Goal: Task Accomplishment & Management: Manage account settings

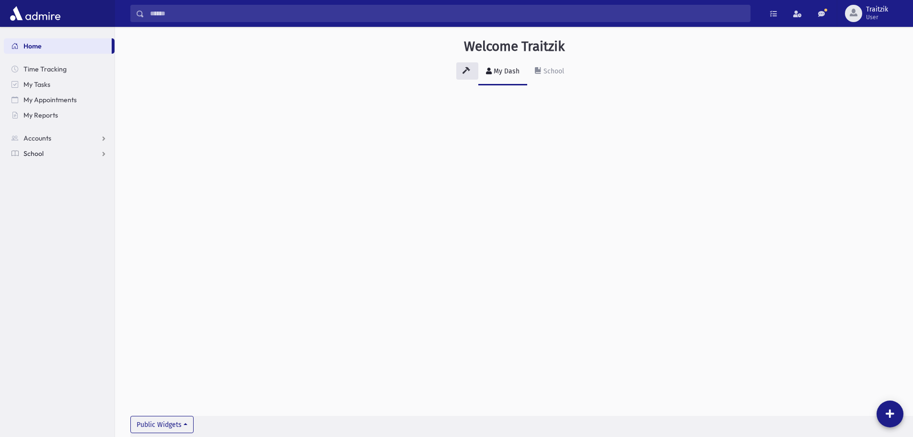
click at [31, 152] on span "School" at bounding box center [33, 153] width 20 height 9
click at [35, 168] on span "Students" at bounding box center [42, 168] width 26 height 9
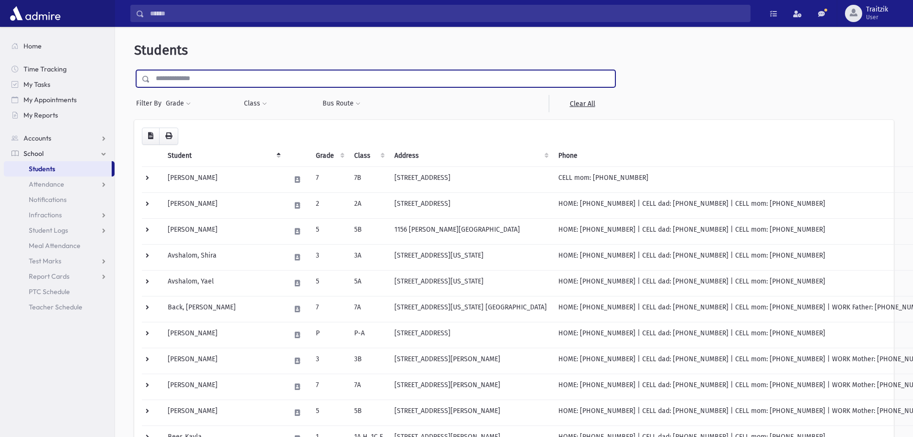
click at [160, 79] on input "text" at bounding box center [382, 78] width 465 height 17
type input "*****"
click at [134, 70] on input "submit" at bounding box center [147, 76] width 27 height 13
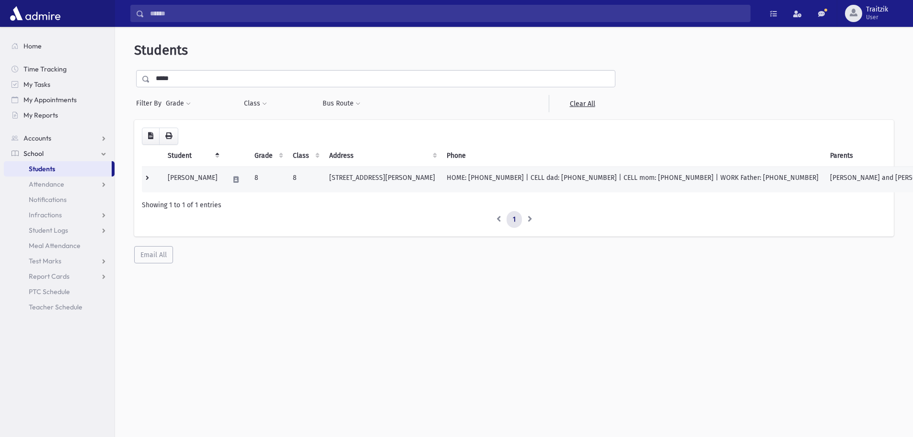
click at [340, 182] on td "135 Jennifer Drive Lakewood, NJ 08701" at bounding box center [382, 179] width 117 height 26
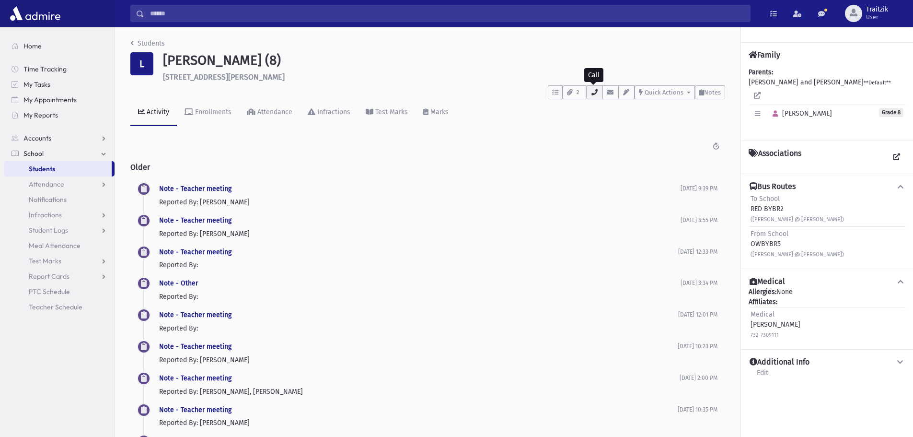
click at [594, 95] on icon "button" at bounding box center [594, 92] width 8 height 6
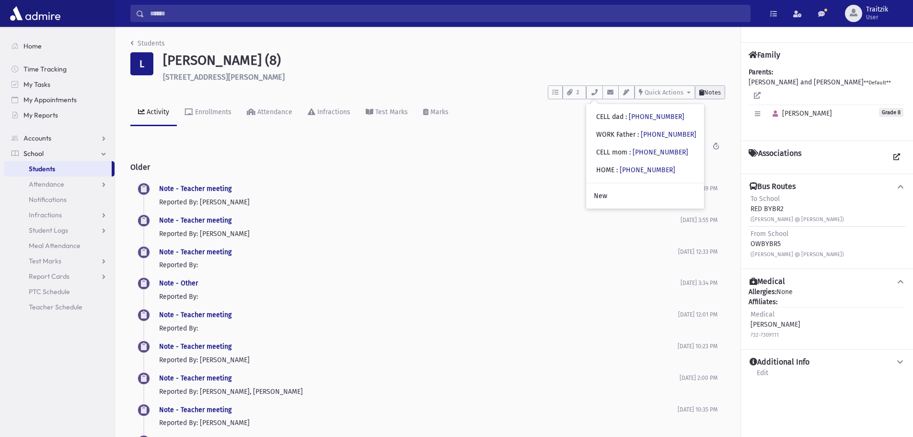
click at [715, 94] on span "Notes" at bounding box center [712, 92] width 17 height 7
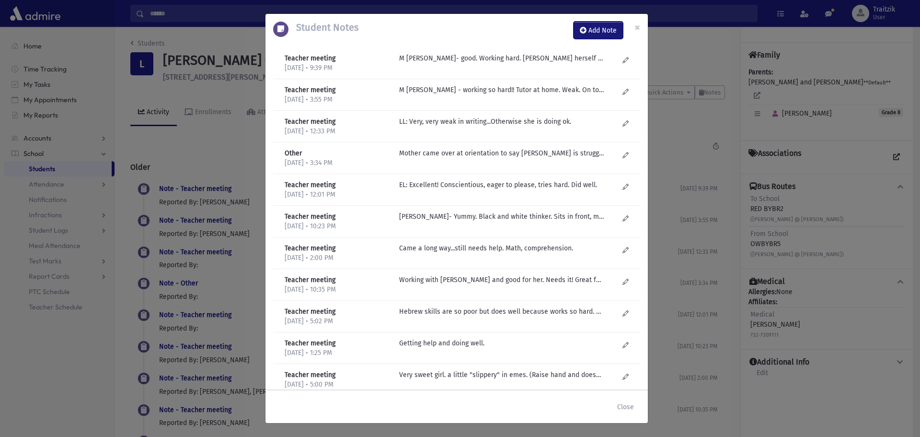
click at [594, 31] on button "Add Note" at bounding box center [598, 30] width 49 height 17
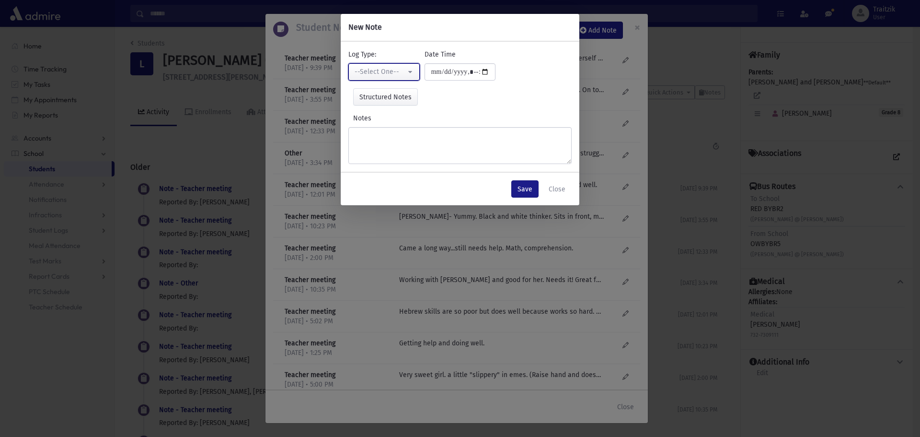
click at [392, 69] on div "--Select One--" at bounding box center [380, 72] width 51 height 10
click at [393, 135] on link "Phone Call" at bounding box center [383, 138] width 71 height 18
select select "*"
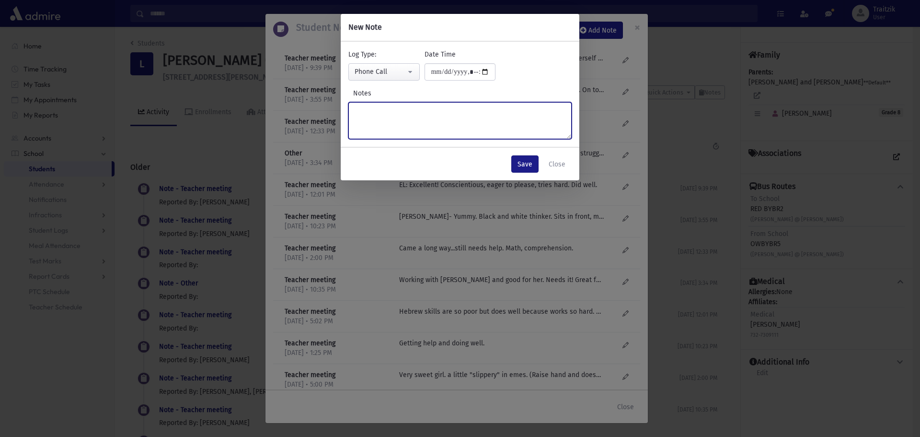
click at [391, 119] on textarea "Notes" at bounding box center [459, 120] width 223 height 37
type textarea "**********"
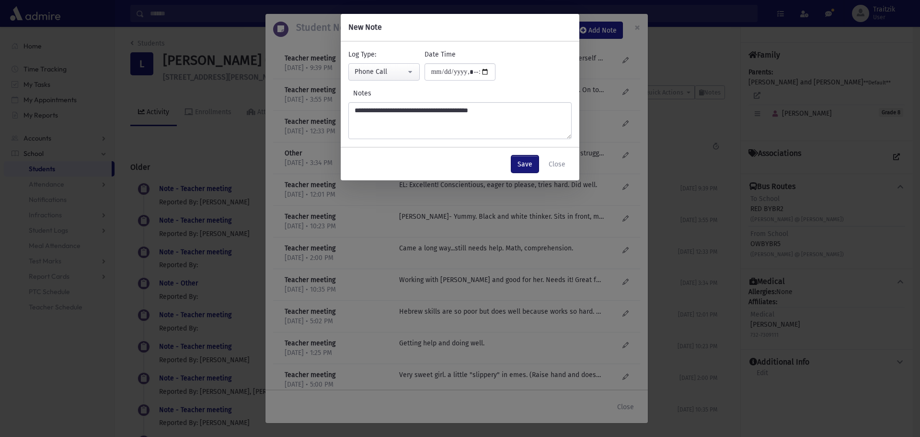
click at [525, 161] on button "Save" at bounding box center [524, 163] width 27 height 17
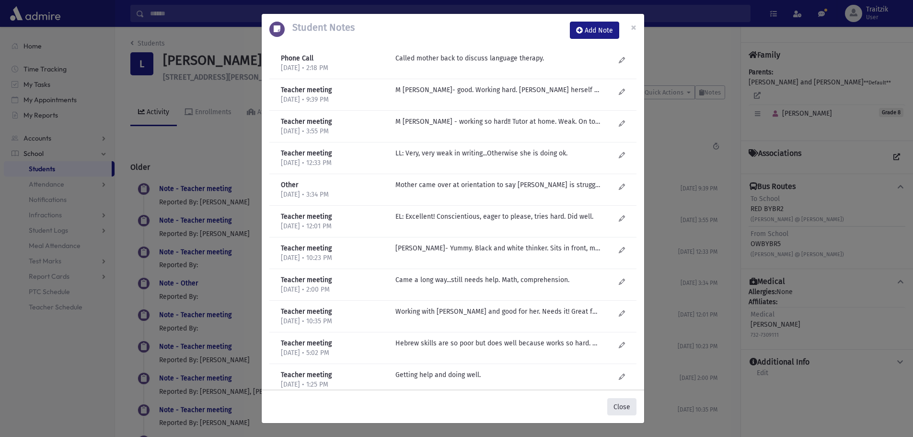
click at [624, 407] on button "Close" at bounding box center [621, 406] width 29 height 17
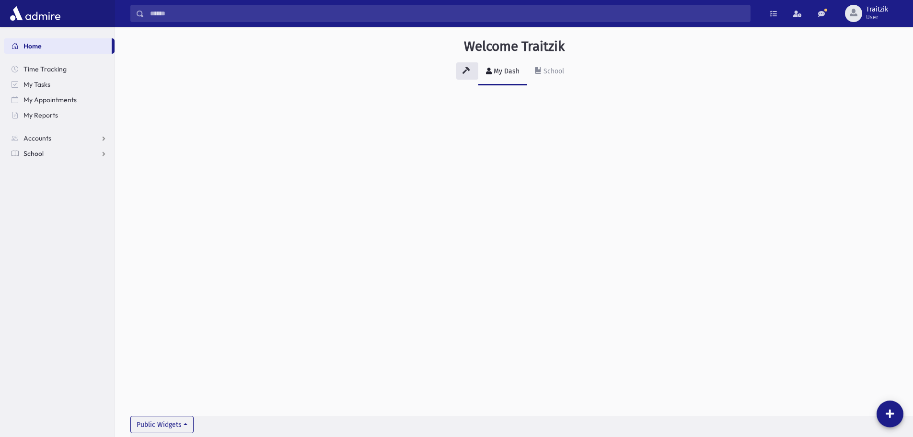
click at [36, 151] on span "School" at bounding box center [33, 153] width 20 height 9
click at [40, 168] on span "Students" at bounding box center [42, 168] width 26 height 9
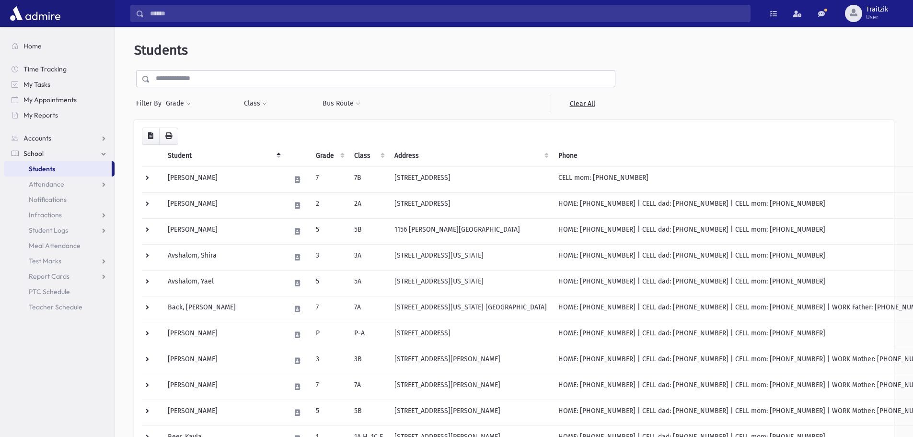
click at [171, 78] on input "text" at bounding box center [382, 78] width 465 height 17
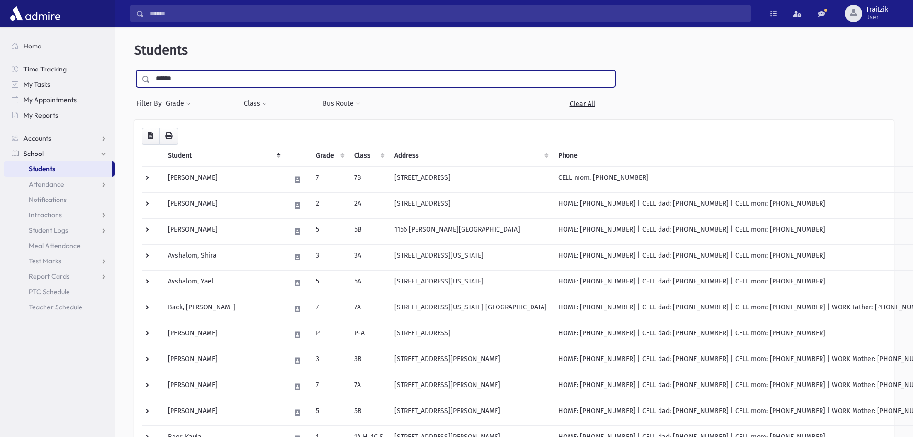
type input "******"
click at [134, 70] on input "submit" at bounding box center [147, 76] width 27 height 13
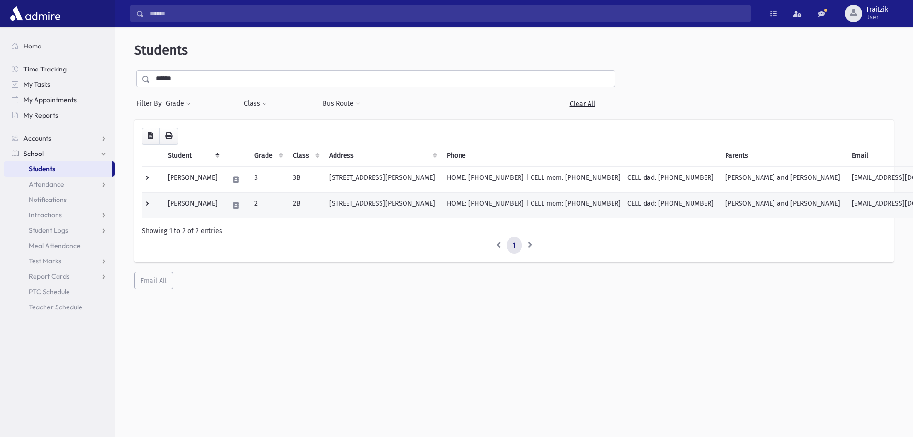
click at [395, 201] on td "[STREET_ADDRESS][PERSON_NAME]" at bounding box center [382, 205] width 117 height 26
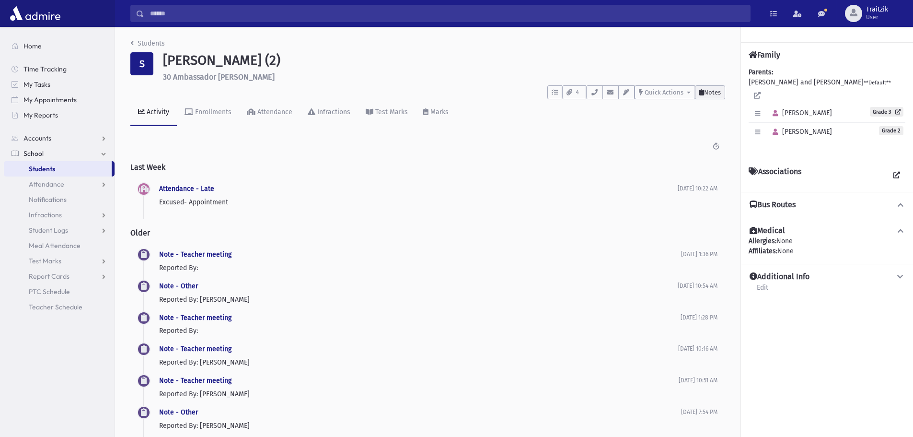
click at [718, 93] on span "Notes" at bounding box center [712, 92] width 17 height 7
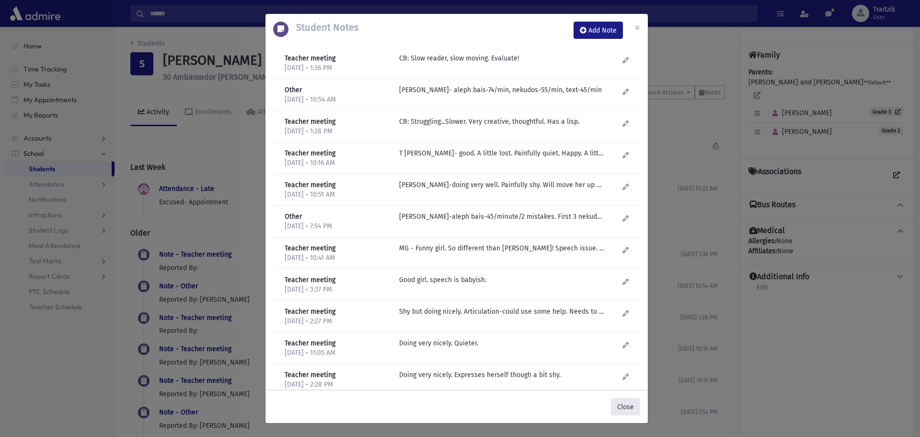
click at [627, 410] on button "Close" at bounding box center [625, 406] width 29 height 17
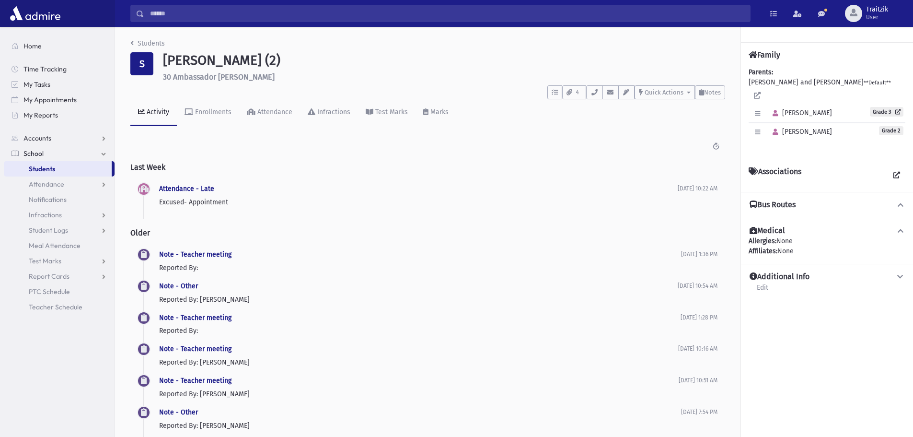
click at [65, 168] on link "Students" at bounding box center [58, 168] width 108 height 15
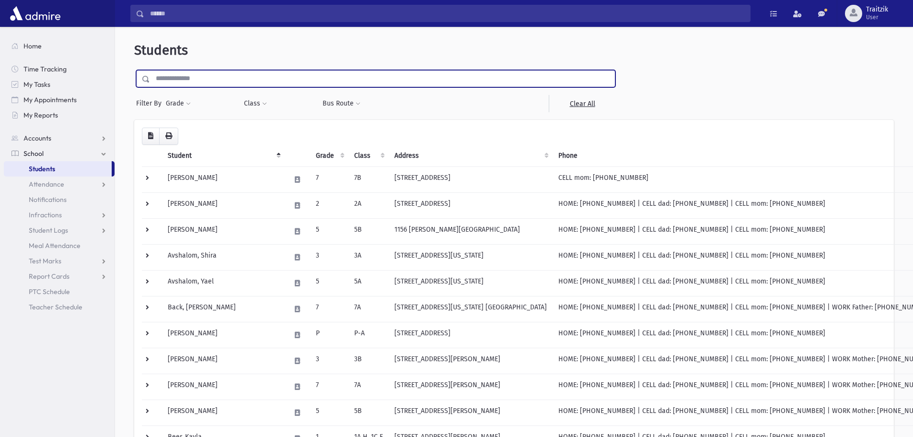
click at [165, 75] on input "text" at bounding box center [382, 78] width 465 height 17
type input "*****"
click at [134, 70] on input "submit" at bounding box center [147, 76] width 27 height 13
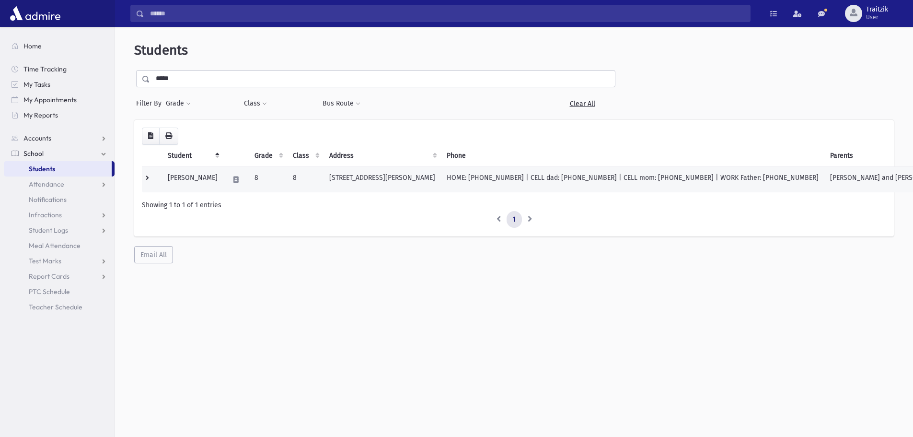
click at [344, 188] on td "[STREET_ADDRESS][PERSON_NAME]" at bounding box center [382, 179] width 117 height 26
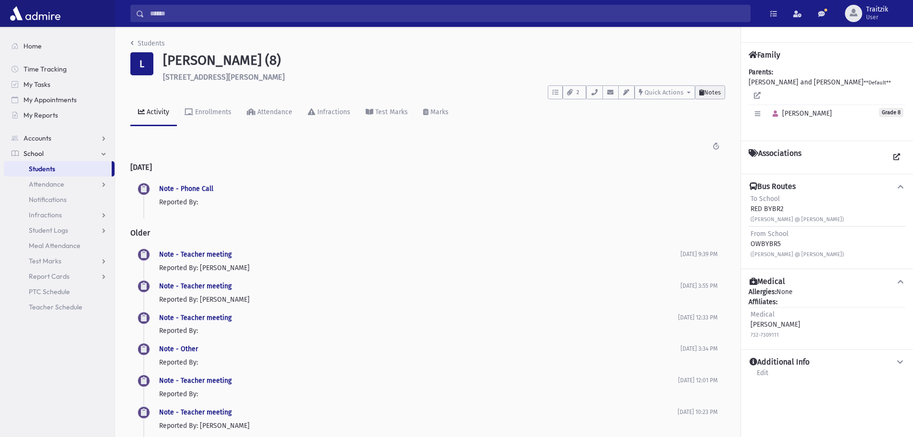
click at [707, 98] on button "Notes" at bounding box center [710, 92] width 30 height 14
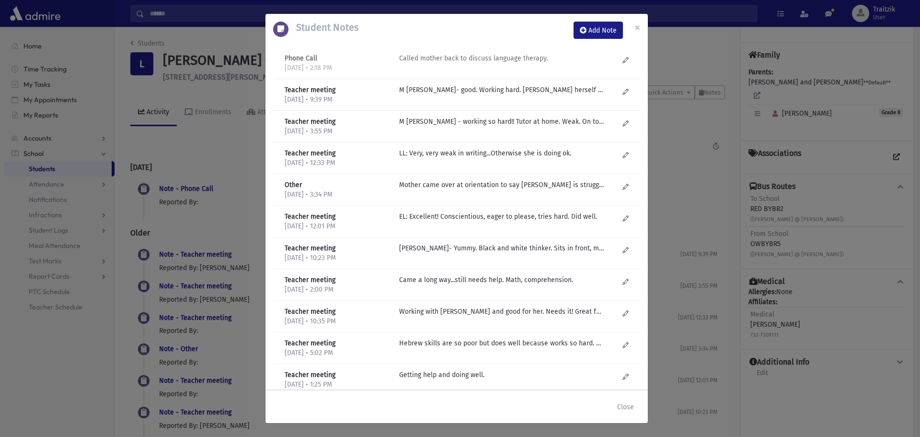
click at [525, 56] on p "Called mother back to discuss language therapy." at bounding box center [501, 58] width 205 height 10
click at [616, 58] on div "Called mother back to discuss language therapy." at bounding box center [508, 63] width 229 height 20
click at [623, 59] on icon at bounding box center [626, 60] width 6 height 7
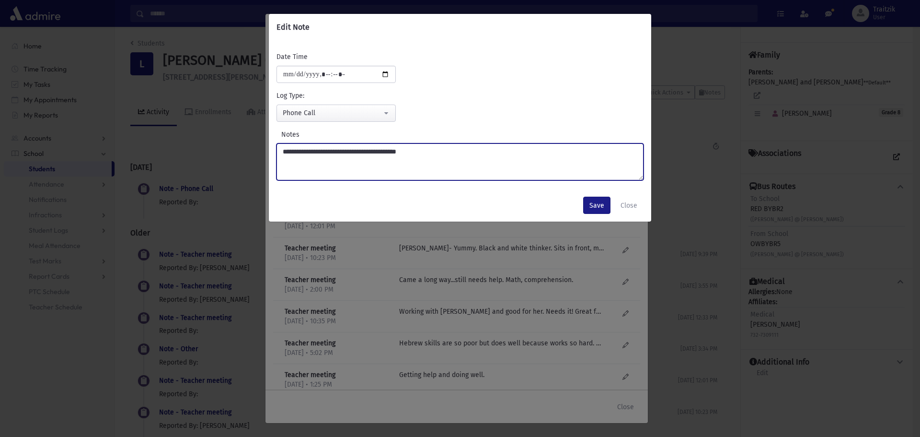
click at [440, 152] on textarea "**********" at bounding box center [460, 161] width 367 height 37
type textarea "**********"
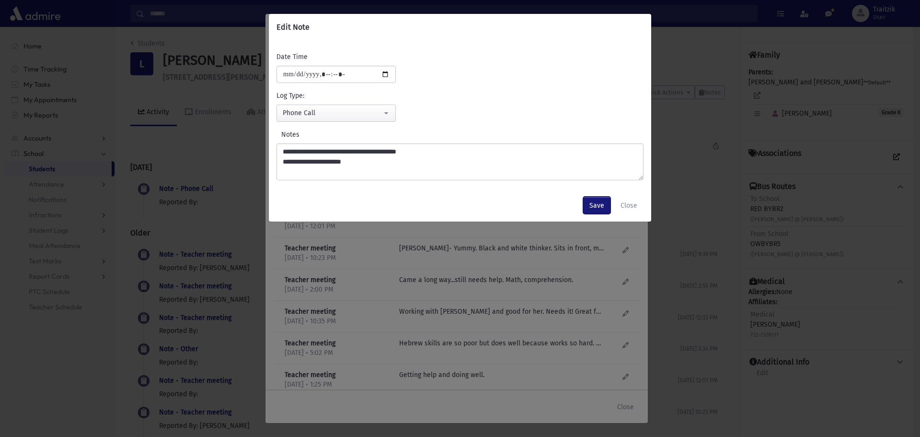
click at [598, 205] on button "Save" at bounding box center [596, 205] width 27 height 17
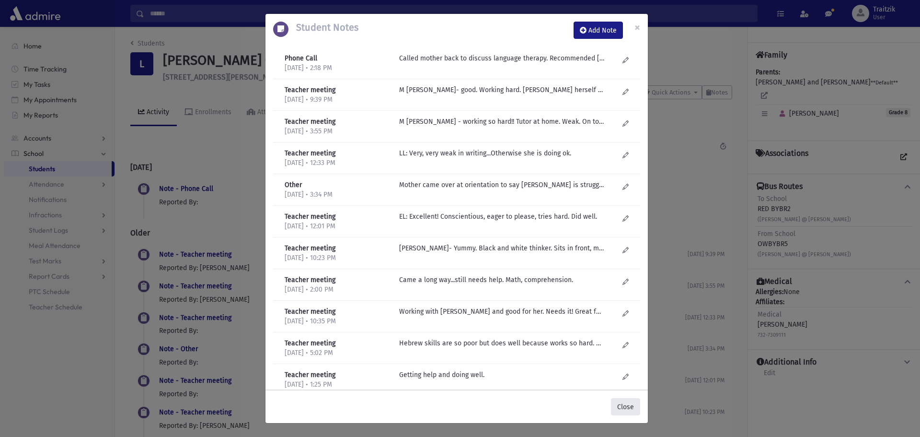
click at [631, 404] on button "Close" at bounding box center [625, 406] width 29 height 17
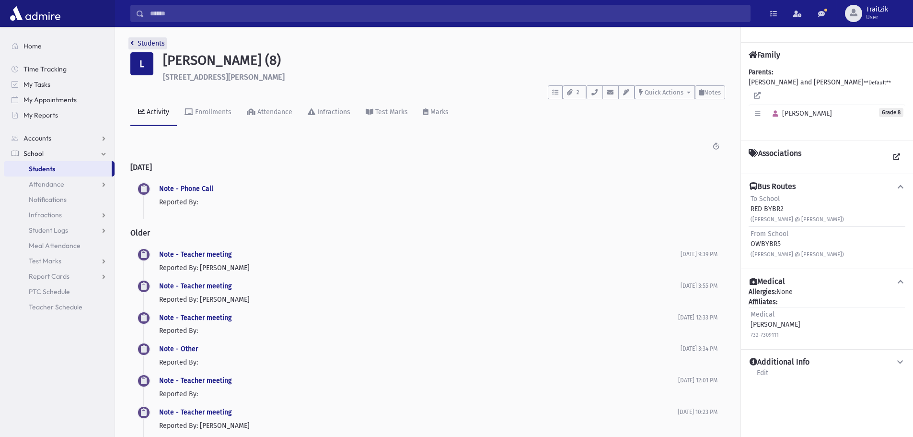
click at [137, 40] on link "Students" at bounding box center [147, 43] width 35 height 8
